Goal: Information Seeking & Learning: Learn about a topic

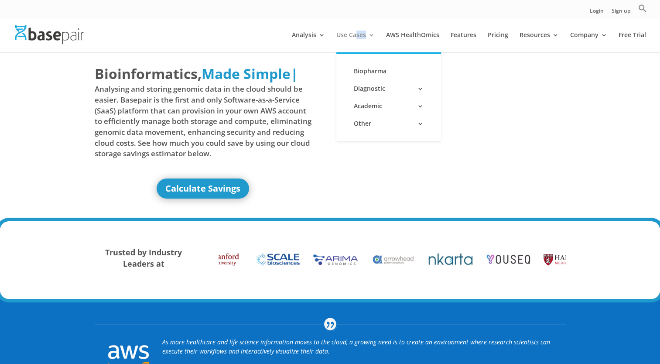
drag, startPoint x: 375, startPoint y: 36, endPoint x: 353, endPoint y: 35, distance: 21.4
click at [353, 35] on li "Use Cases Biopharma Diagnostic Kit/Assay/Test Manufacturers Preimplantation Gen…" at bounding box center [360, 42] width 48 height 20
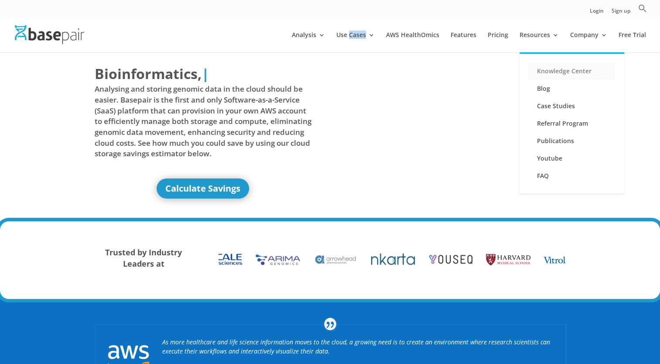
click at [563, 71] on link "Knowledge Center" at bounding box center [571, 70] width 87 height 17
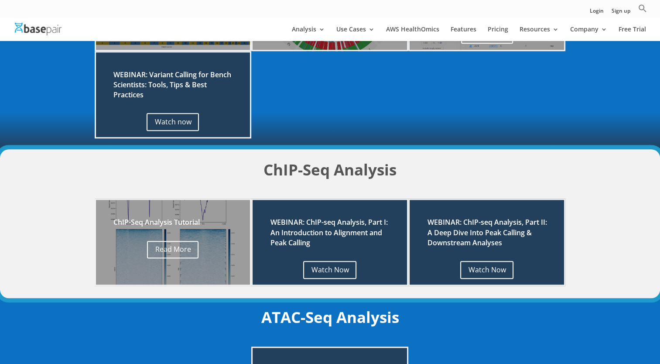
scroll to position [610, 0]
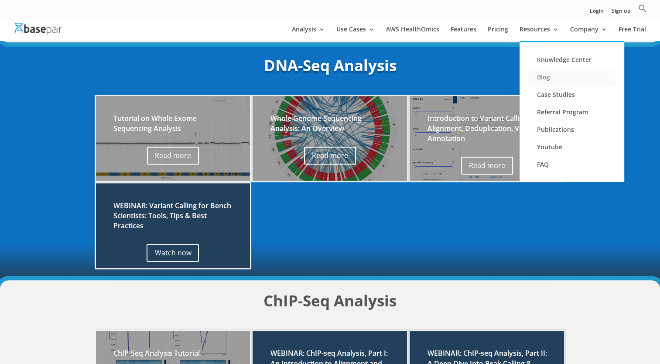
click at [546, 77] on link "Blog" at bounding box center [571, 76] width 87 height 17
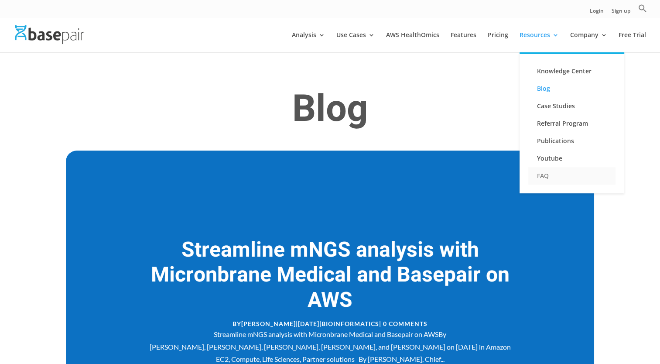
click at [542, 174] on link "FAQ" at bounding box center [571, 175] width 87 height 17
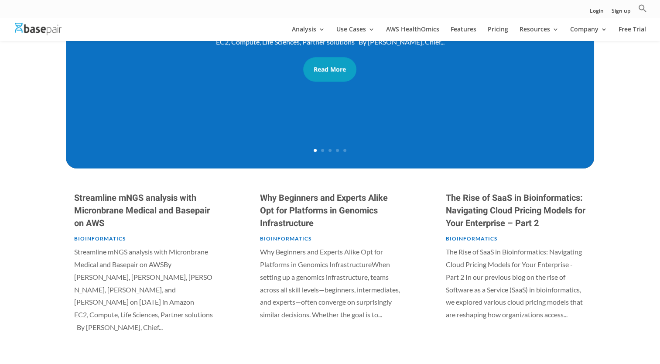
scroll to position [262, 0]
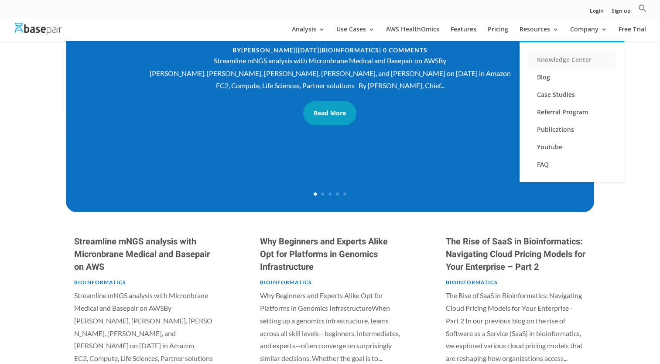
click at [555, 65] on link "Knowledge Center" at bounding box center [571, 59] width 87 height 17
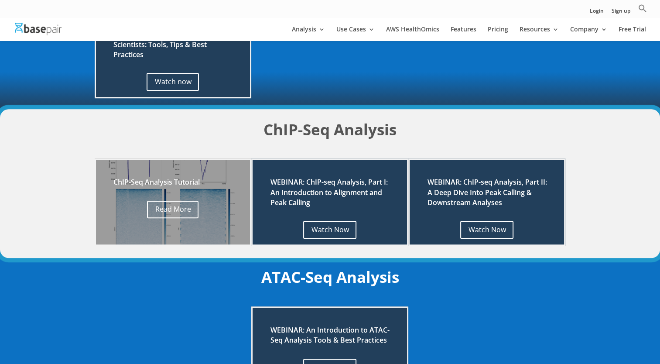
scroll to position [610, 0]
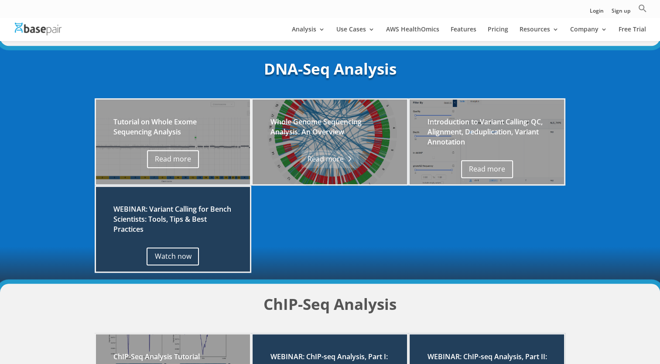
click at [351, 156] on link "Read more" at bounding box center [329, 159] width 57 height 18
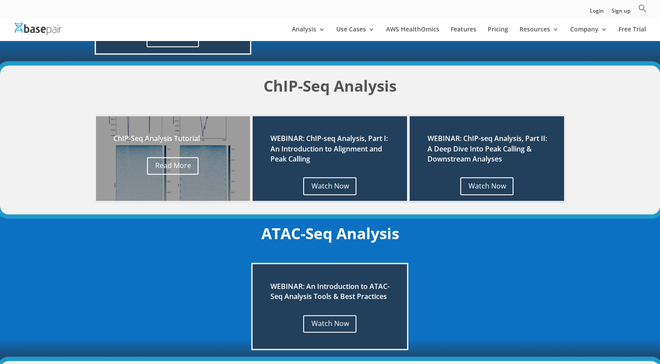
scroll to position [610, 0]
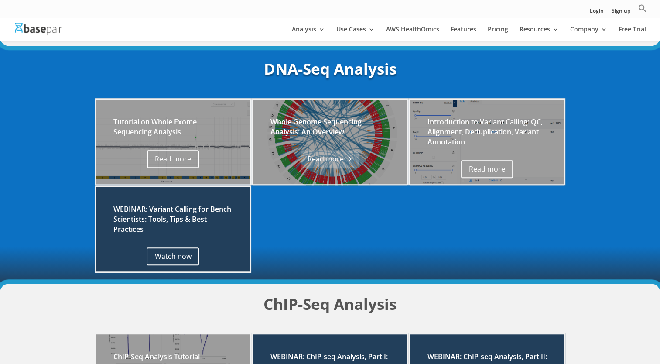
click at [349, 161] on link "Read more" at bounding box center [329, 159] width 57 height 18
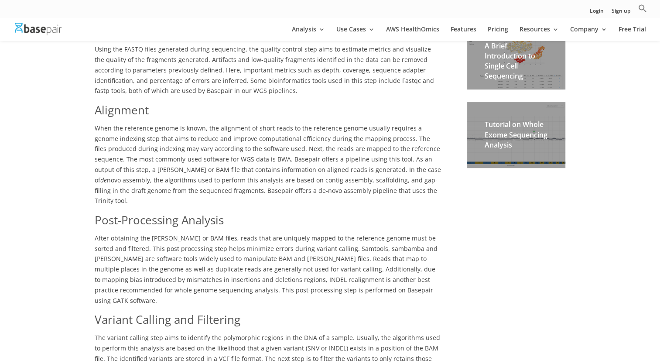
scroll to position [248, 0]
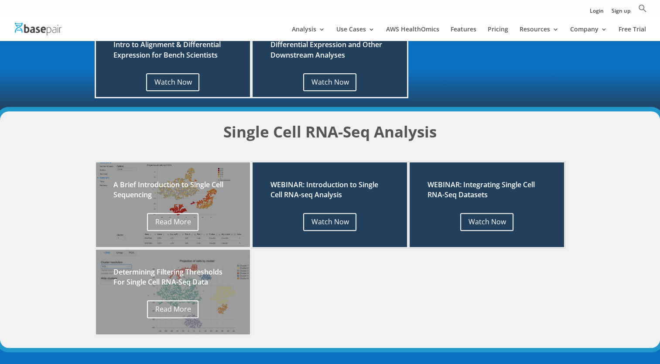
scroll to position [131, 0]
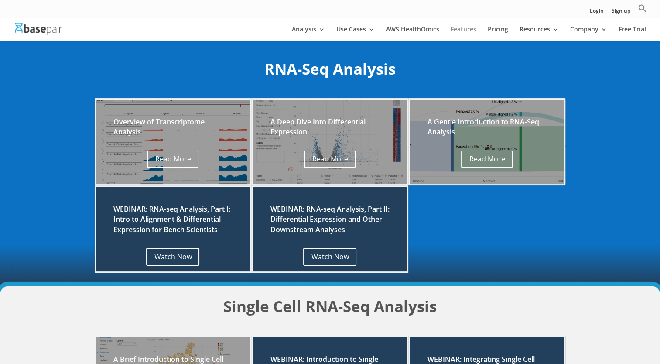
click at [472, 27] on link "Features" at bounding box center [463, 33] width 26 height 15
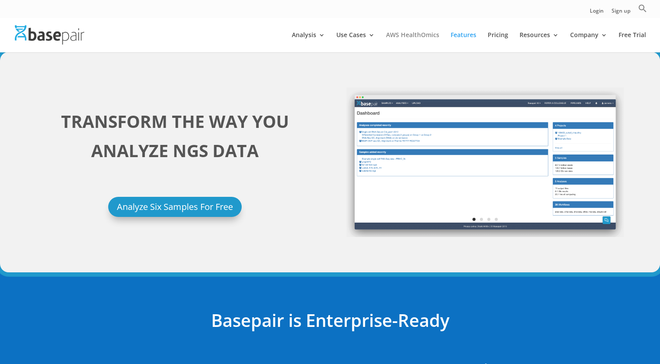
click at [422, 32] on link "AWS HealthOmics" at bounding box center [412, 42] width 53 height 20
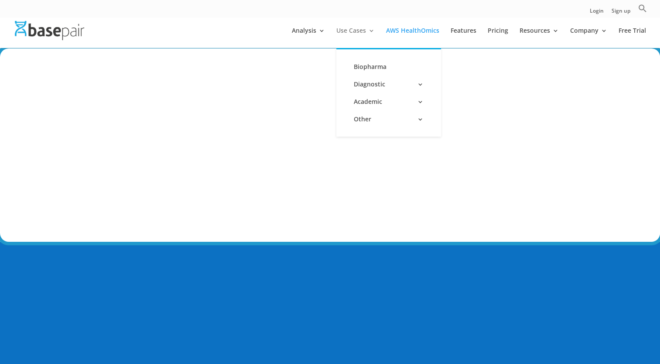
click at [339, 36] on link "Use Cases" at bounding box center [355, 37] width 38 height 20
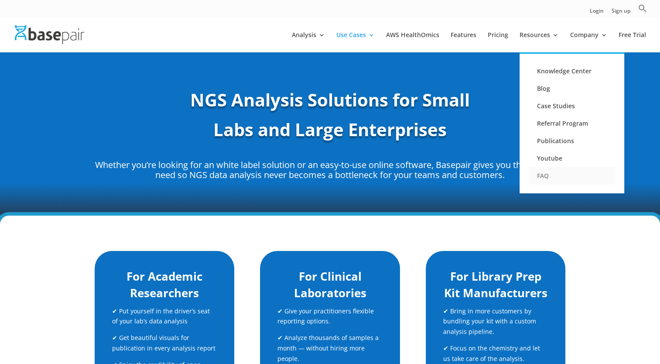
click at [559, 175] on link "FAQ" at bounding box center [571, 175] width 87 height 17
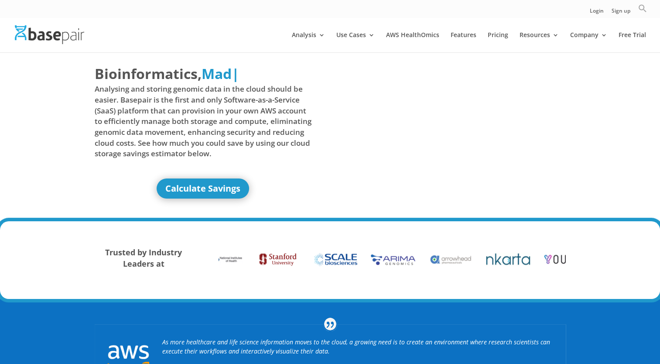
click at [643, 8] on icon "Search" at bounding box center [642, 8] width 9 height 9
click at [567, 30] on input "Search for:" at bounding box center [570, 25] width 119 height 16
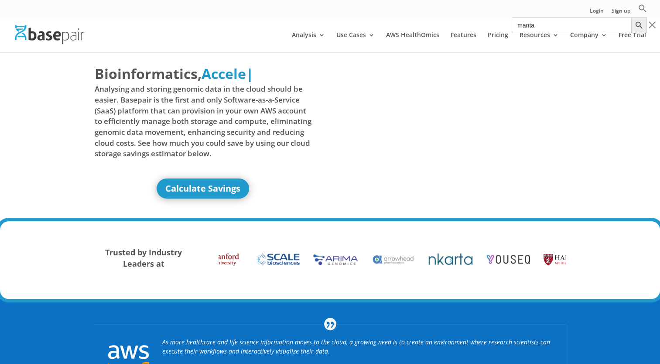
type input "manta"
click at [631, 17] on button "Search Button" at bounding box center [639, 25] width 16 height 16
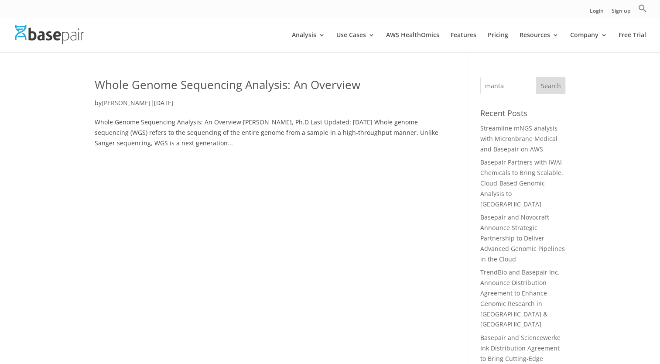
click at [255, 91] on link "Whole Genome Sequencing Analysis: An Overview" at bounding box center [228, 85] width 266 height 16
